Goal: Information Seeking & Learning: Learn about a topic

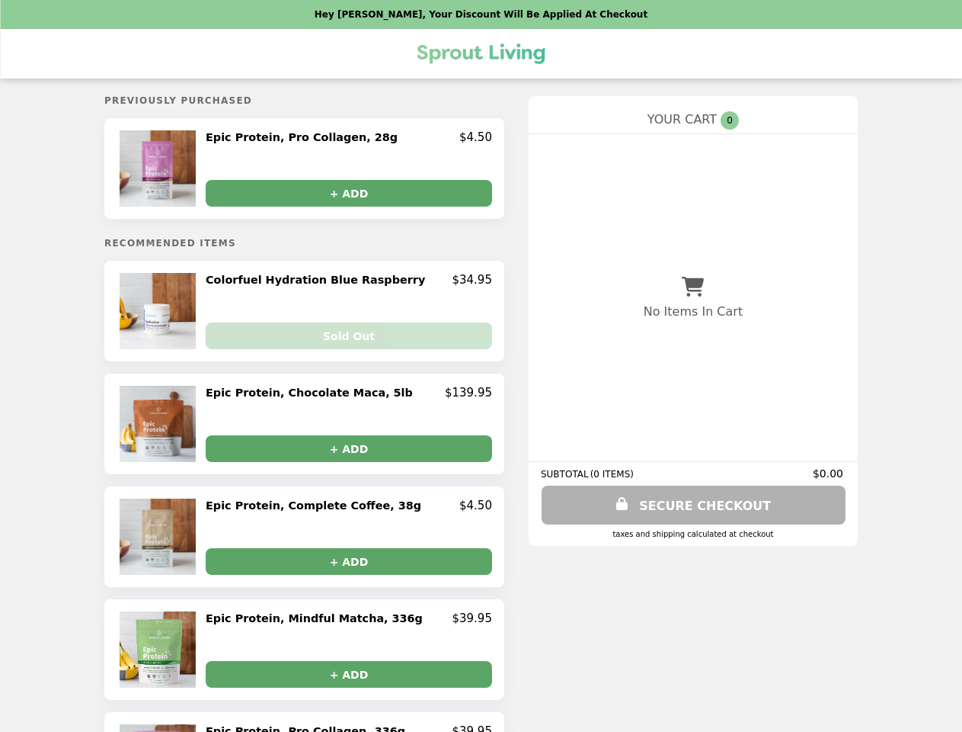
click at [189, 170] on img at bounding box center [160, 168] width 80 height 76
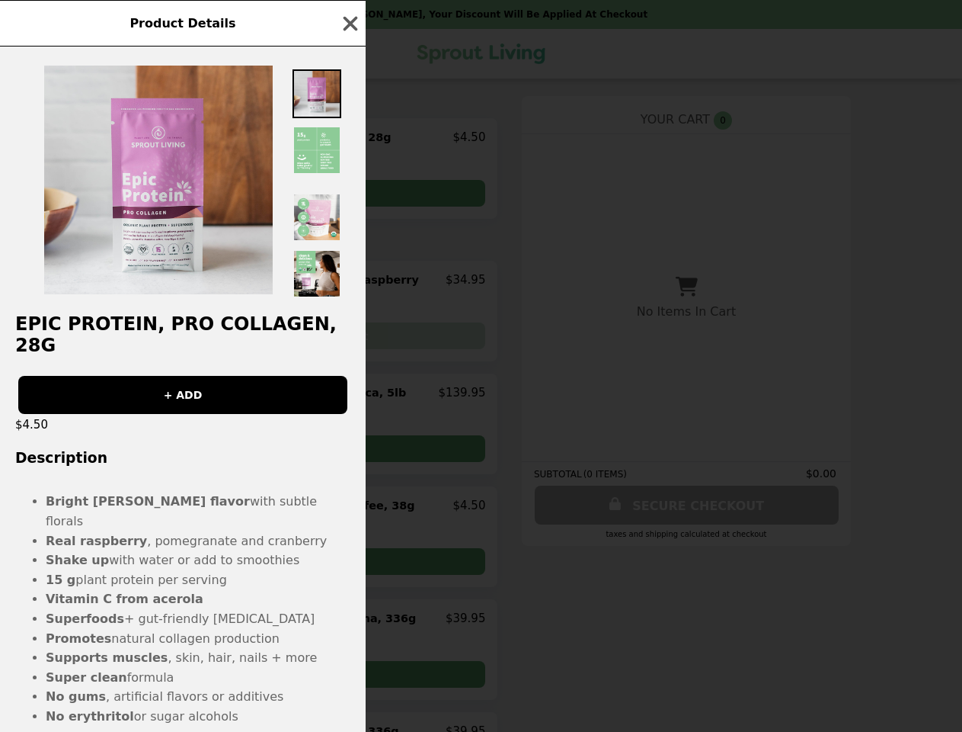
click at [349, 139] on div "Product Details Epic Protein, Pro Collagen, 28g + ADD $4.50 Description Bright …" at bounding box center [481, 366] width 962 height 732
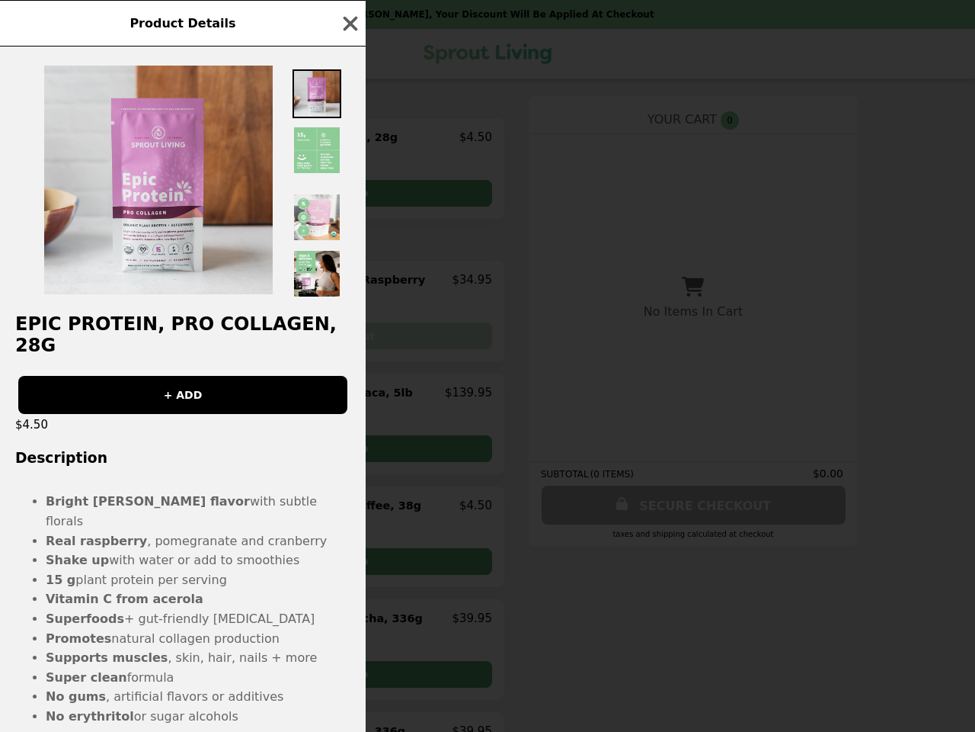
click at [349, 194] on div at bounding box center [183, 171] width 366 height 251
click at [189, 314] on h2 "Epic Protein, Pro Collagen, 28g" at bounding box center [183, 334] width 366 height 43
click at [349, 283] on div "Product Details Epic Protein, Pro Collagen, 28g + ADD $4.50 Description Bright …" at bounding box center [487, 366] width 975 height 732
click at [349, 338] on div "Product Details Epic Protein, Pro Collagen, 28g + ADD $4.50 Description Bright …" at bounding box center [487, 366] width 975 height 732
click at [189, 427] on div "Product Details Epic Protein, Pro Collagen, 28g + ADD $4.50 Description Bright …" at bounding box center [487, 366] width 975 height 732
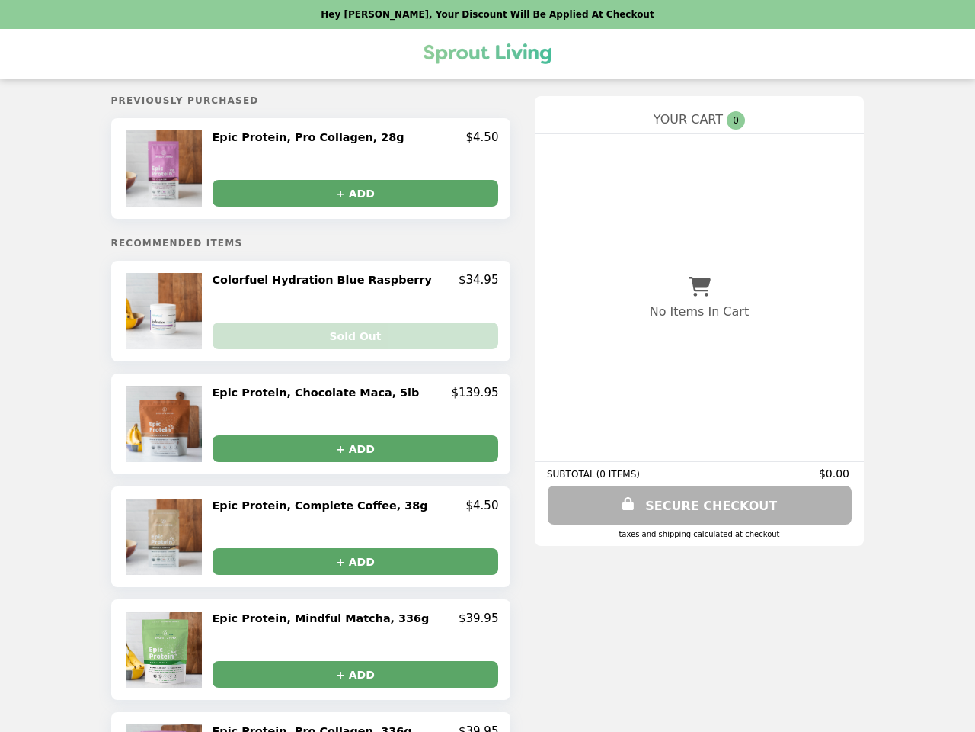
click at [349, 396] on h2 "Epic Protein, Chocolate Maca, 5lb" at bounding box center [319, 393] width 213 height 14
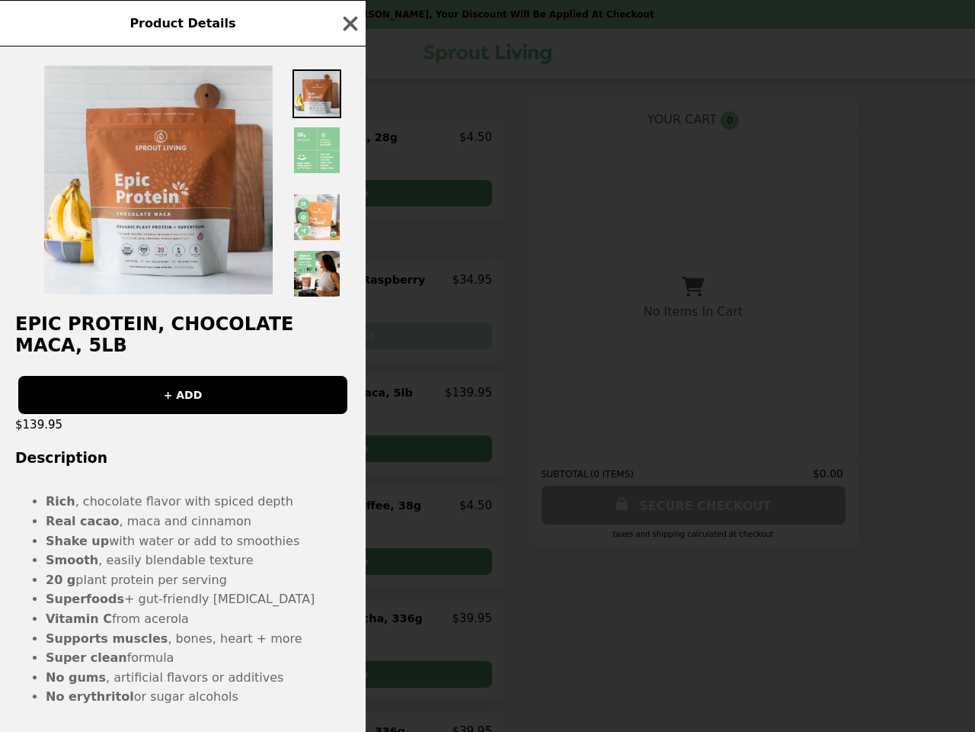
click at [349, 451] on div "Product Details Epic Protein, Chocolate Maca, 5lb + ADD $139.95 Description Ric…" at bounding box center [487, 366] width 975 height 732
click at [189, 531] on li "Real cacao , maca and cinnamon" at bounding box center [198, 521] width 305 height 20
